Goal: Find specific page/section: Find specific page/section

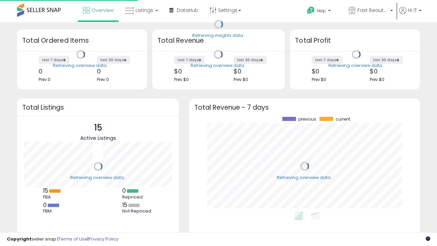
scroll to position [95, 217]
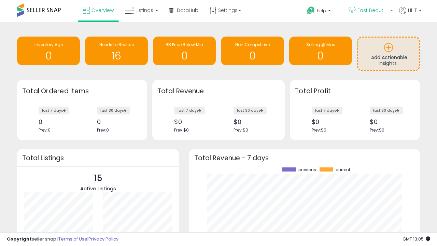
click at [370, 11] on span "Fast Beauty ([GEOGRAPHIC_DATA])" at bounding box center [372, 10] width 31 height 7
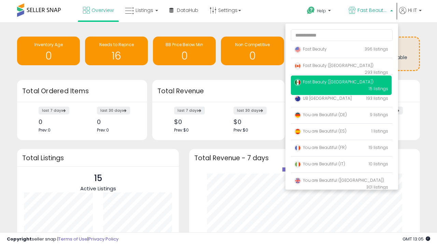
click at [341, 67] on span "Fast Beauty ([GEOGRAPHIC_DATA])" at bounding box center [333, 65] width 79 height 6
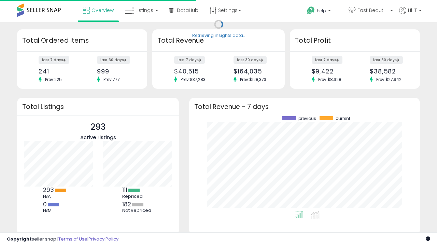
scroll to position [95, 217]
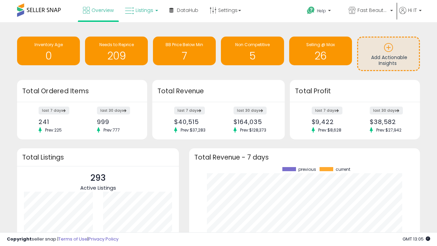
click at [141, 10] on span "Listings" at bounding box center [144, 10] width 18 height 7
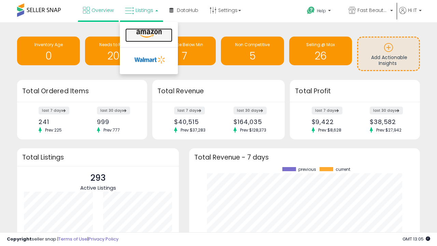
click at [148, 34] on icon at bounding box center [149, 33] width 30 height 9
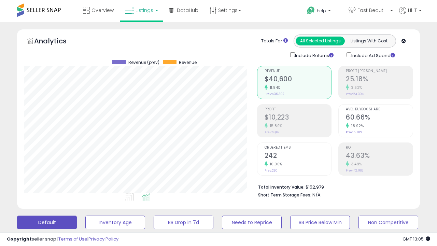
scroll to position [132, 0]
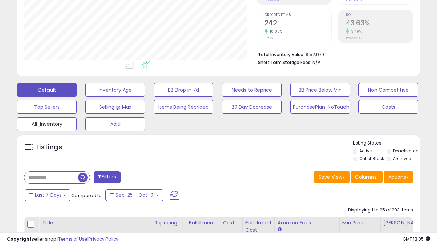
click at [47, 122] on button "All_Inventory" at bounding box center [47, 124] width 60 height 14
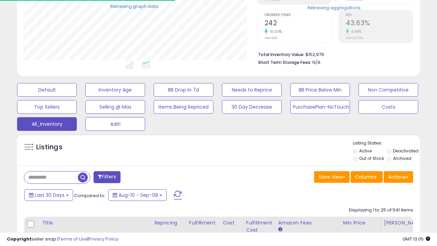
scroll to position [140, 233]
